Goal: Information Seeking & Learning: Compare options

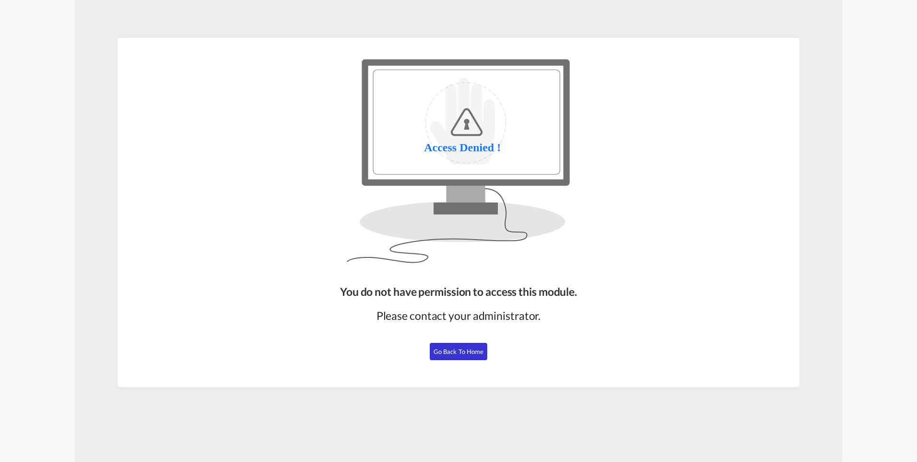
click at [457, 357] on button "Go Back to Home" at bounding box center [459, 351] width 58 height 17
